Goal: Task Accomplishment & Management: Use online tool/utility

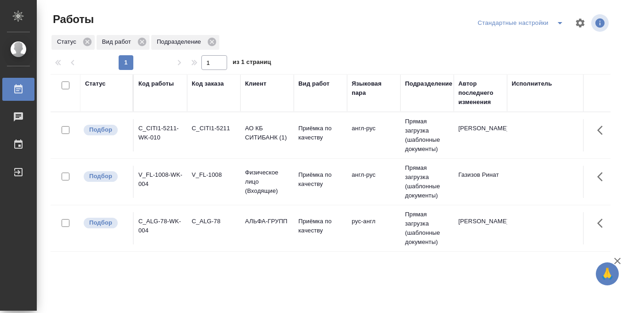
click at [557, 22] on icon "split button" at bounding box center [560, 22] width 11 height 11
click at [502, 40] on li "в работе" at bounding box center [521, 41] width 96 height 15
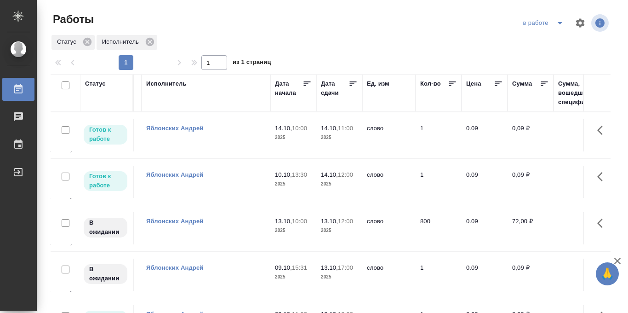
scroll to position [0, 369]
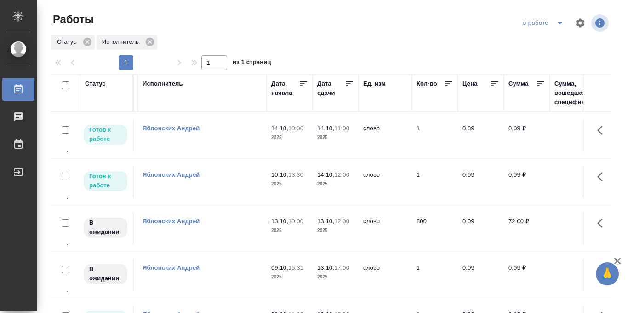
click at [350, 84] on icon at bounding box center [349, 83] width 7 height 5
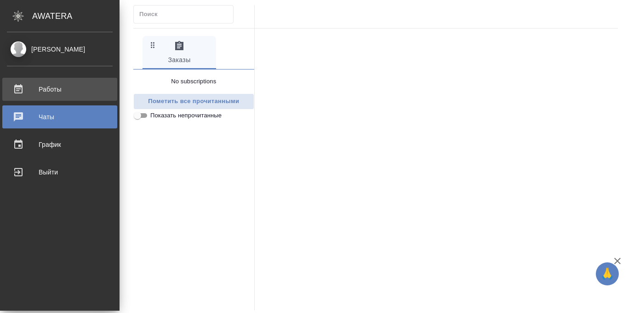
click at [13, 88] on div "Работы" at bounding box center [60, 89] width 106 height 14
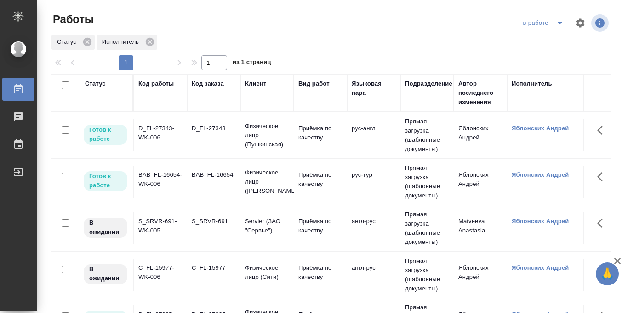
scroll to position [0, 247]
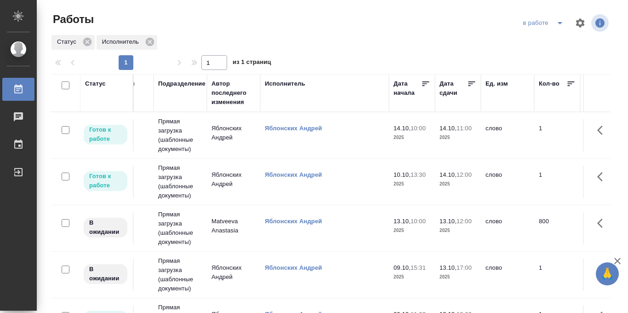
click at [472, 84] on icon at bounding box center [472, 83] width 7 height 5
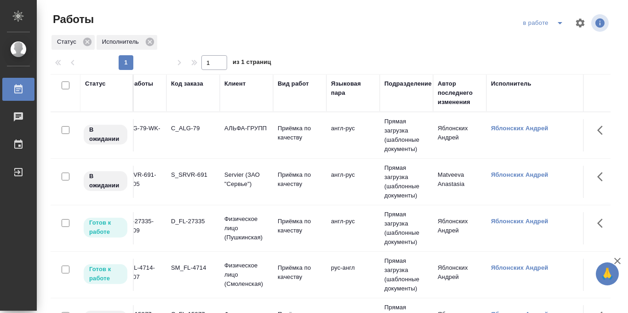
scroll to position [0, 0]
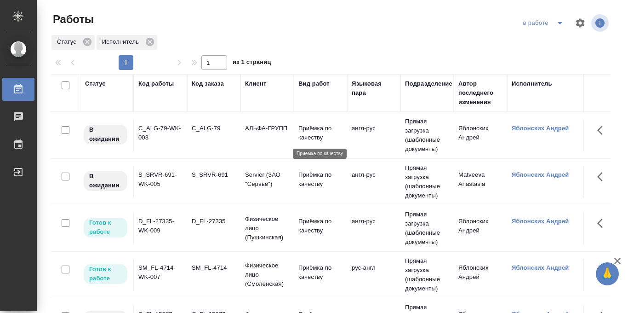
click at [316, 133] on p "Приёмка по качеству" at bounding box center [320, 133] width 44 height 18
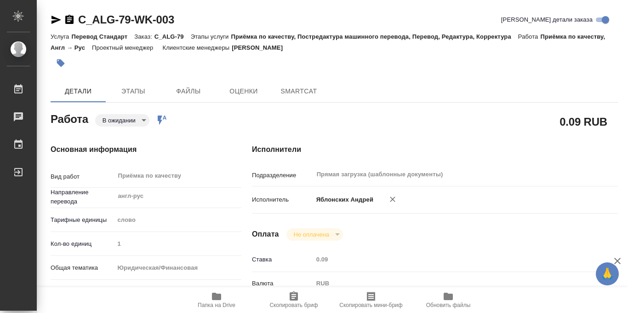
type textarea "x"
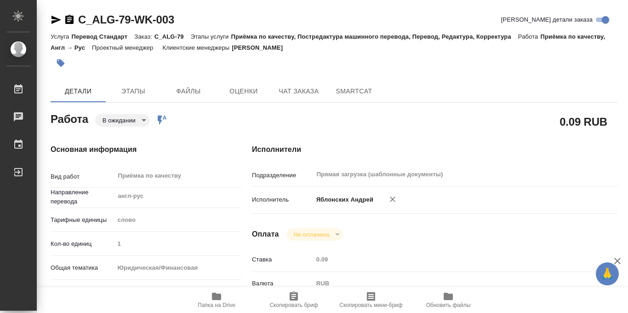
type textarea "x"
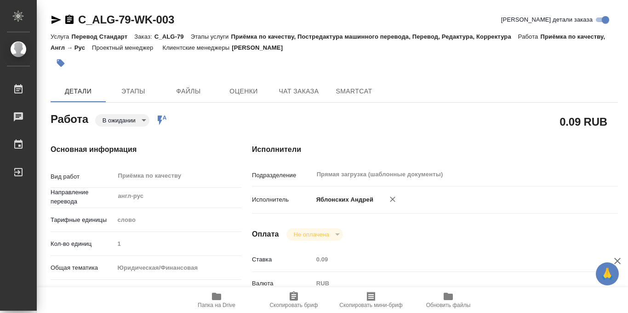
type textarea "x"
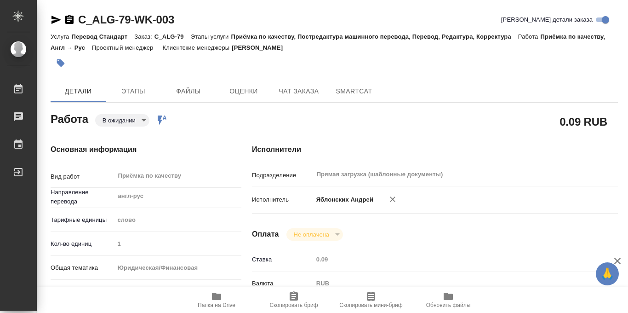
type textarea "x"
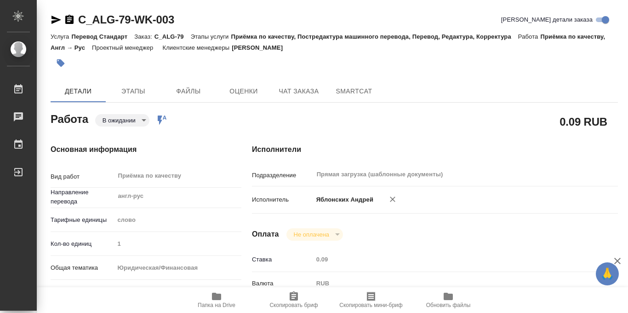
type textarea "x"
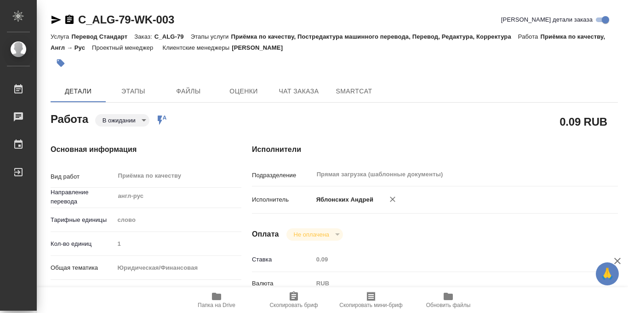
scroll to position [490, 0]
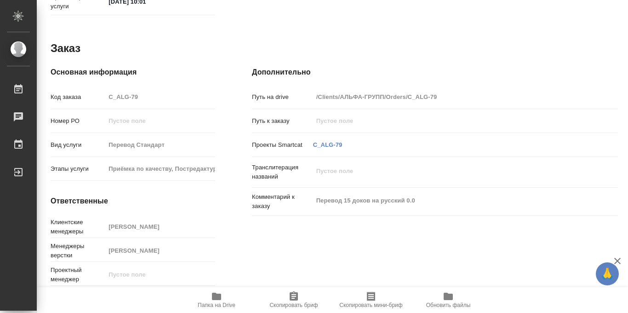
click at [215, 297] on icon "button" at bounding box center [216, 295] width 9 height 7
